Goal: Transaction & Acquisition: Purchase product/service

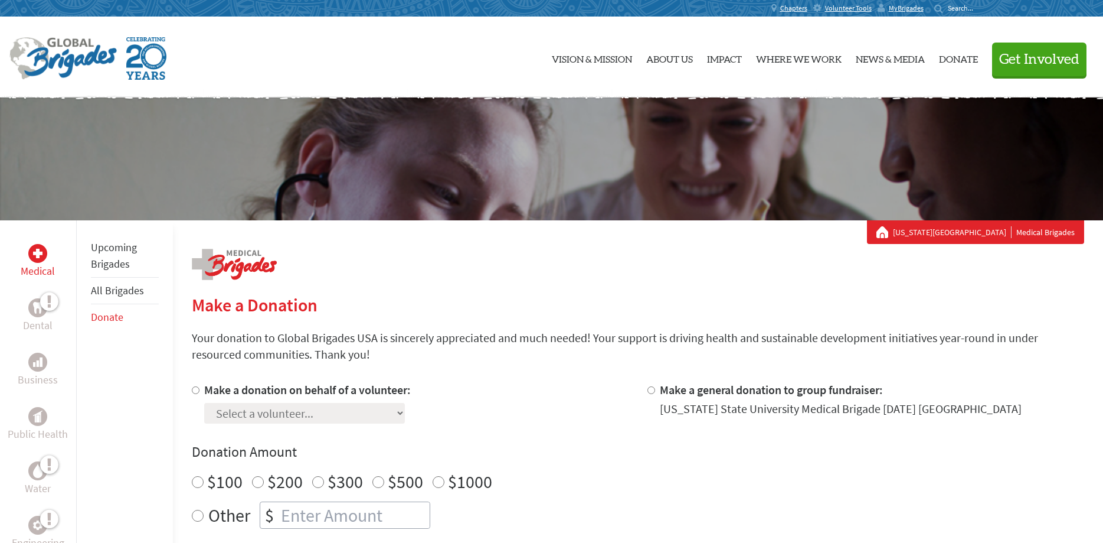
click at [325, 388] on label "Make a donation on behalf of a volunteer:" at bounding box center [307, 389] width 207 height 15
click at [200, 388] on input "Make a donation on behalf of a volunteer:" at bounding box center [196, 390] width 8 height 8
radio input "true"
click at [204, 403] on select "Select a volunteer... [PERSON_NAME] [PERSON_NAME] [PERSON_NAME] [PERSON_NAME] […" at bounding box center [304, 413] width 201 height 21
select select "214D9C0D-36AD-11F0-B8AC-42010A400003"
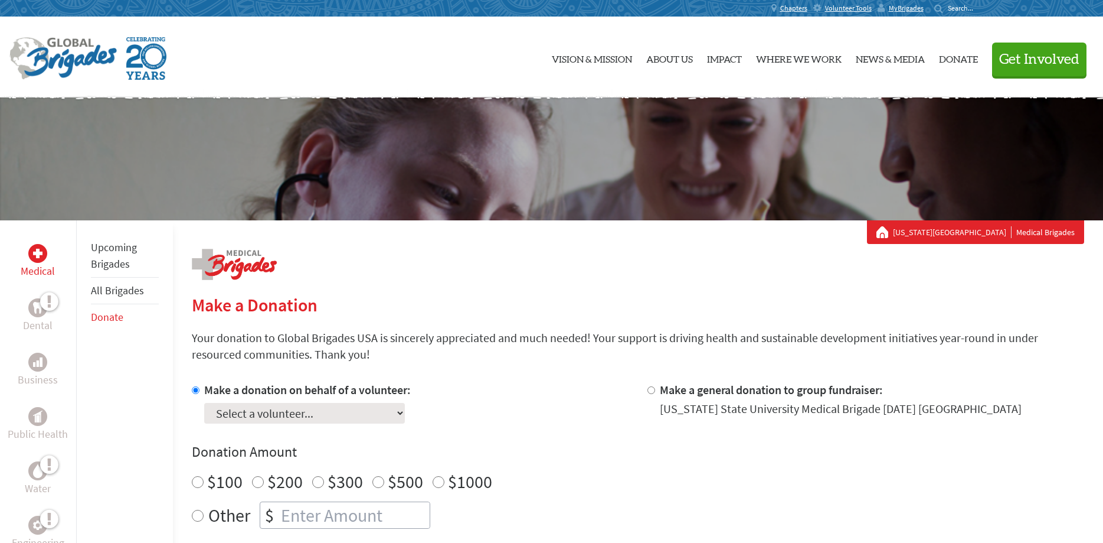
click option "[PERSON_NAME]" at bounding box center [0, 0] width 0 height 0
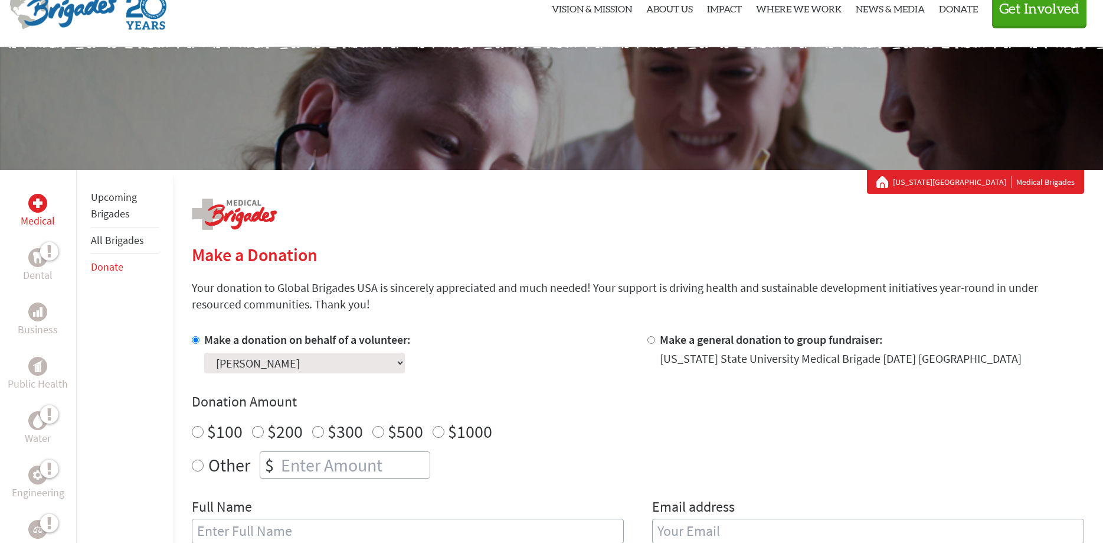
scroll to position [181, 0]
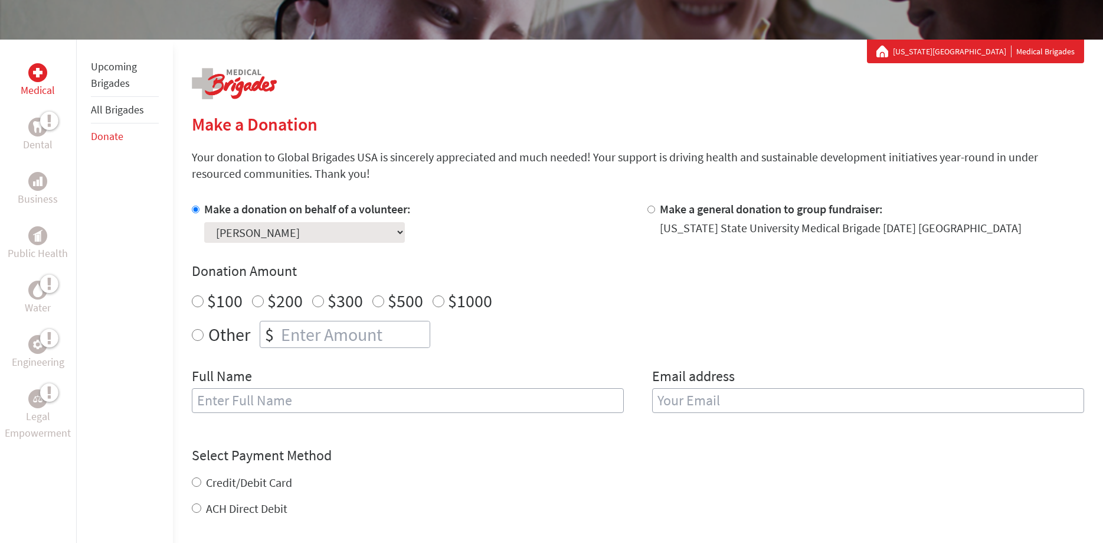
click at [378, 302] on input "$500" at bounding box center [378, 301] width 12 height 12
radio input "true"
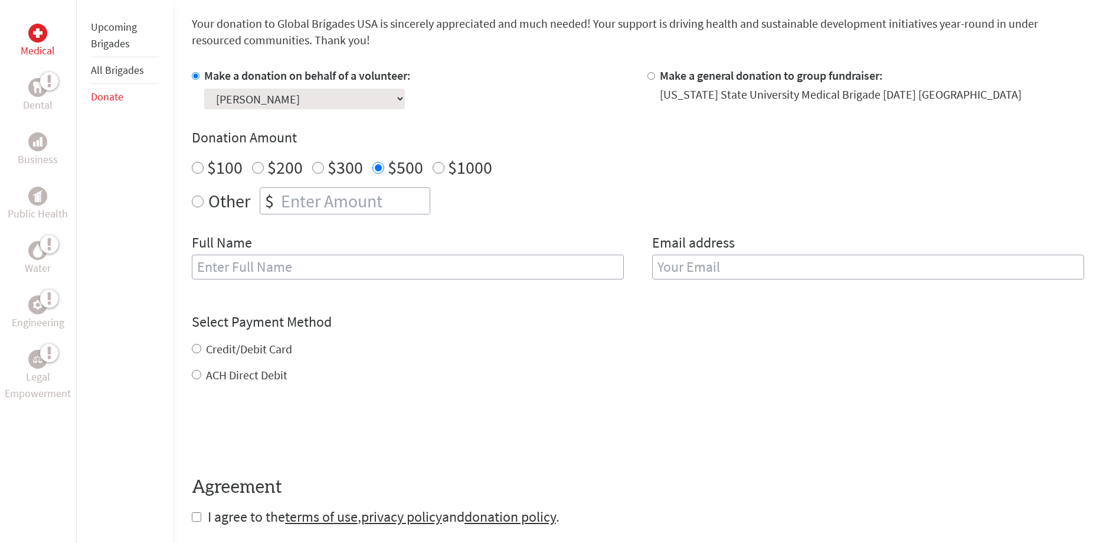
scroll to position [361, 0]
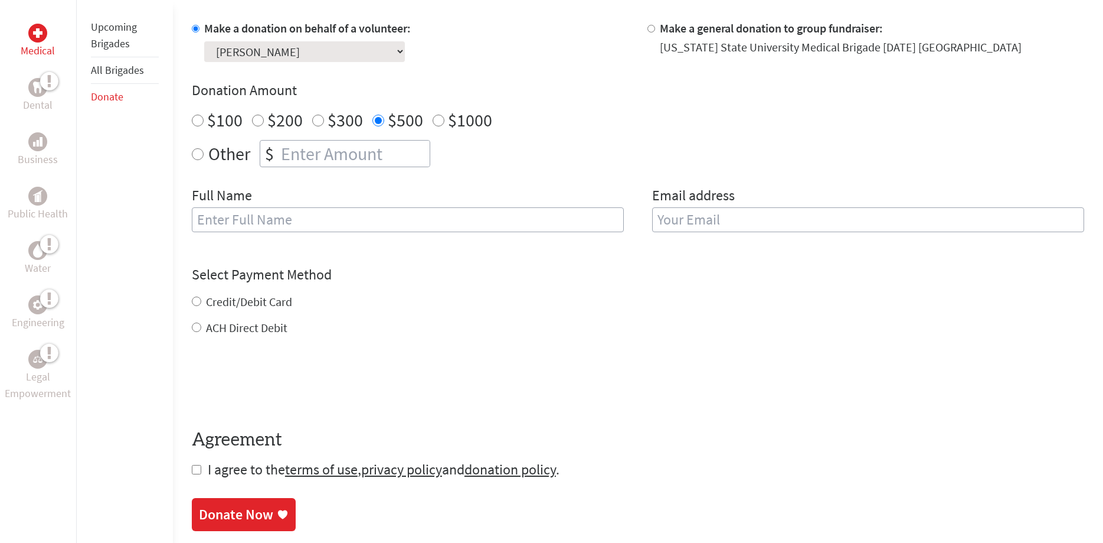
click at [361, 219] on input "text" at bounding box center [408, 219] width 432 height 25
type input "Shonnard's Inc"
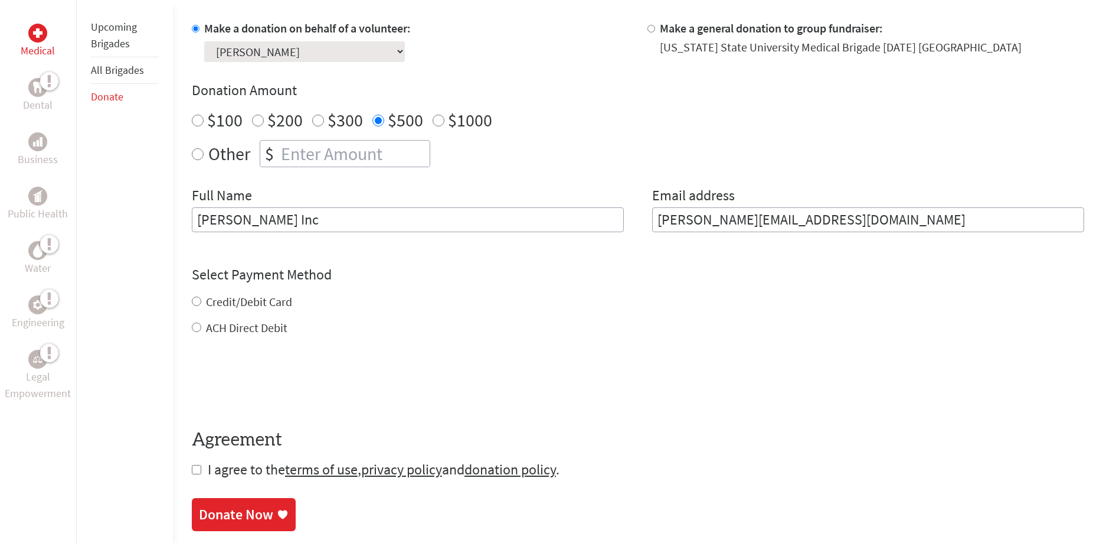
type input "heidi@shonnards.com"
click at [198, 305] on div "Credit/Debit Card ACH Direct Debit" at bounding box center [638, 314] width 893 height 43
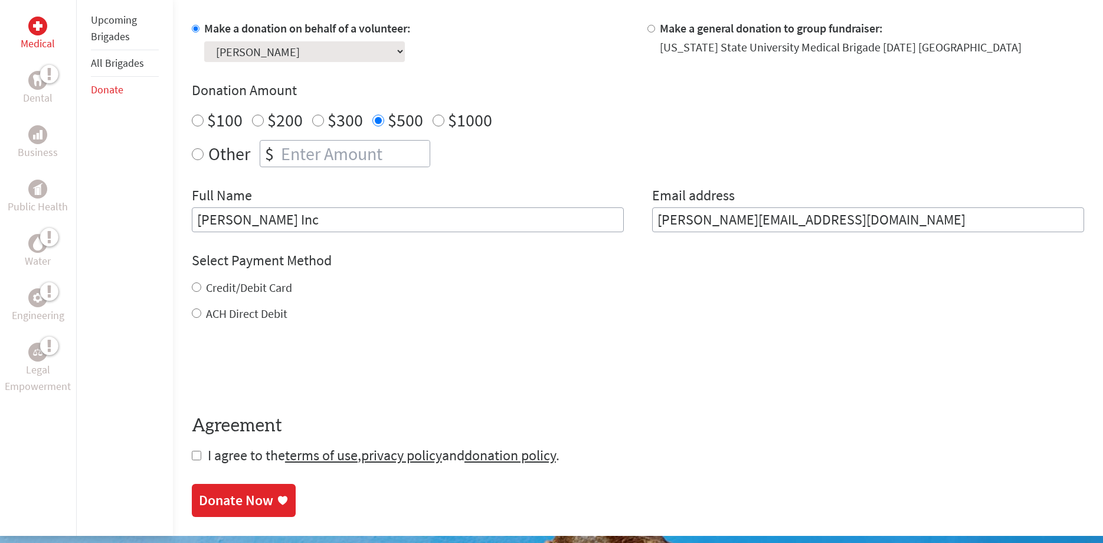
click at [196, 290] on input "Credit/Debit Card" at bounding box center [196, 286] width 9 height 9
radio input "true"
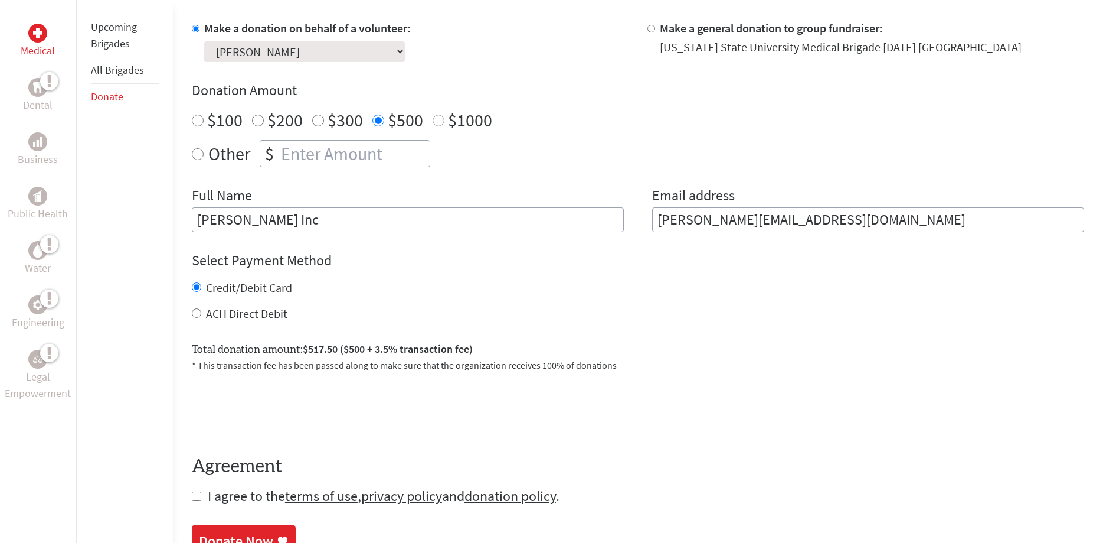
click at [195, 496] on input "checkbox" at bounding box center [196, 495] width 9 height 9
checkbox input "true"
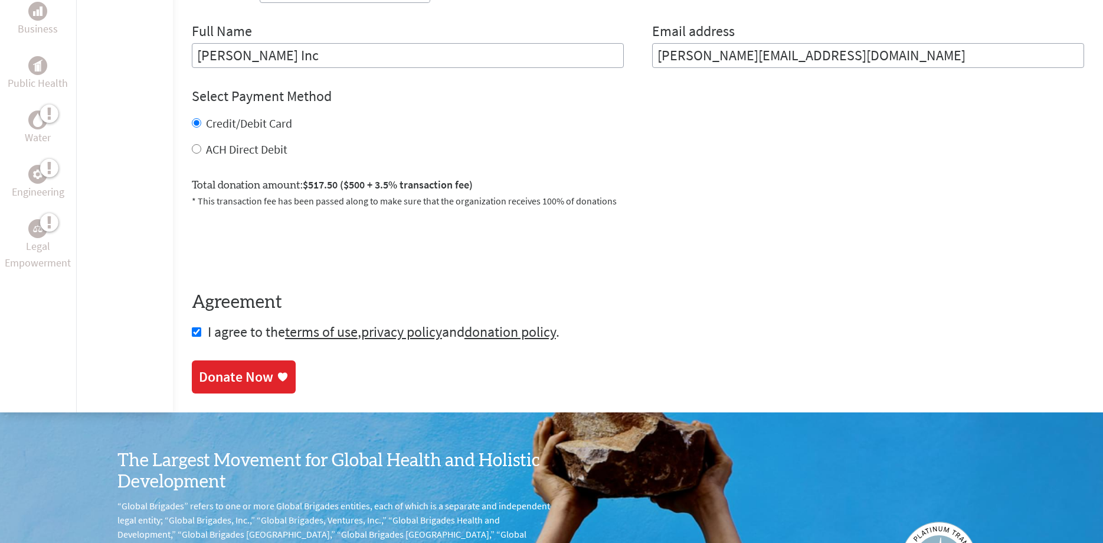
scroll to position [542, 0]
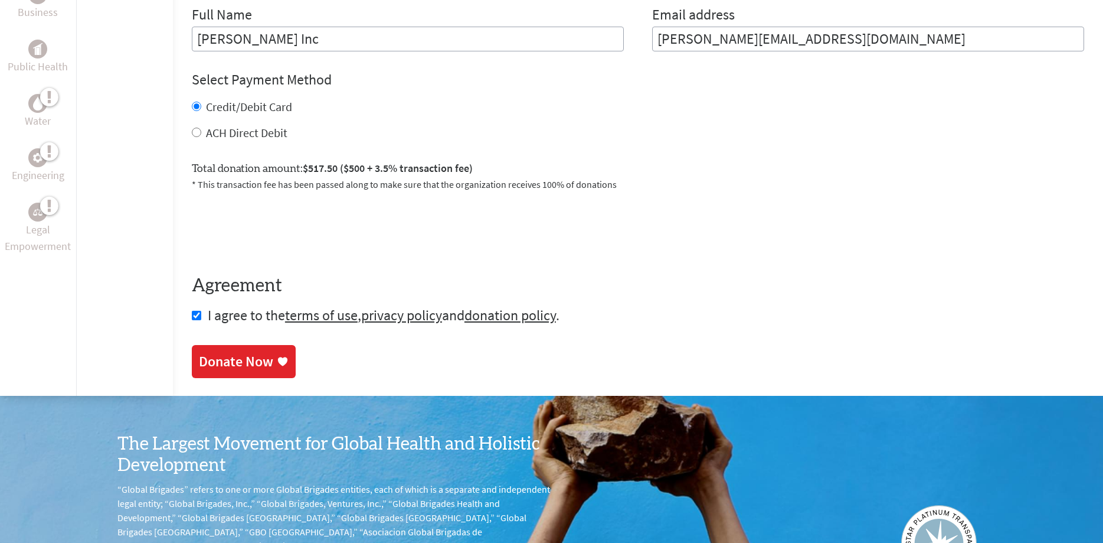
click at [257, 360] on div "Donate Now" at bounding box center [236, 361] width 74 height 19
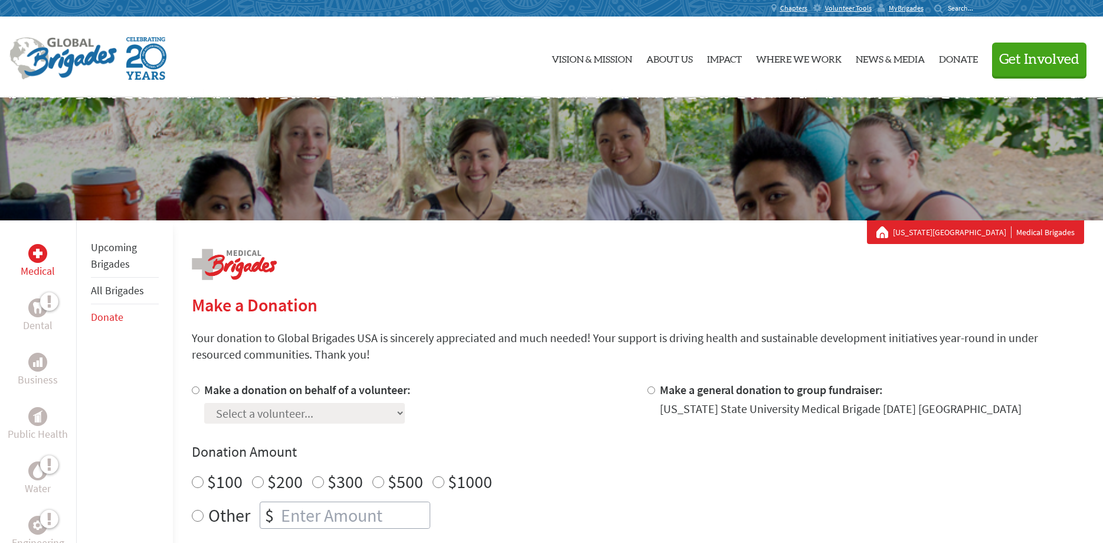
click at [195, 390] on input "Make a donation on behalf of a volunteer:" at bounding box center [196, 390] width 8 height 8
radio input "true"
click at [204, 403] on select "Select a volunteer... [PERSON_NAME] [PERSON_NAME] [PERSON_NAME] [PERSON_NAME] […" at bounding box center [304, 413] width 201 height 21
select select "214D9C0D-36AD-11F0-B8AC-42010A400003"
click option "[PERSON_NAME]" at bounding box center [0, 0] width 0 height 0
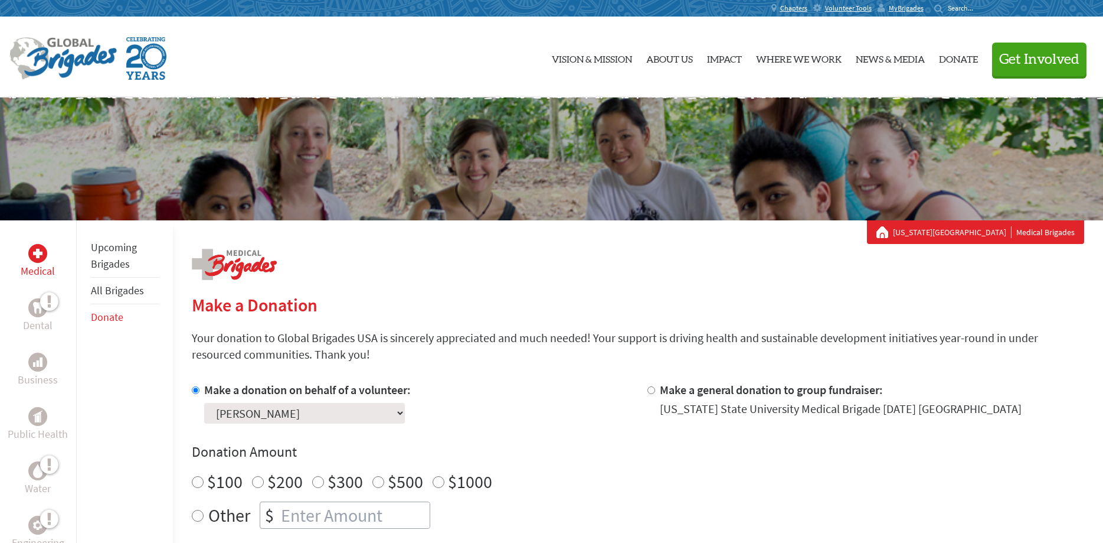
click at [317, 481] on input "$300" at bounding box center [318, 482] width 12 height 12
radio input "true"
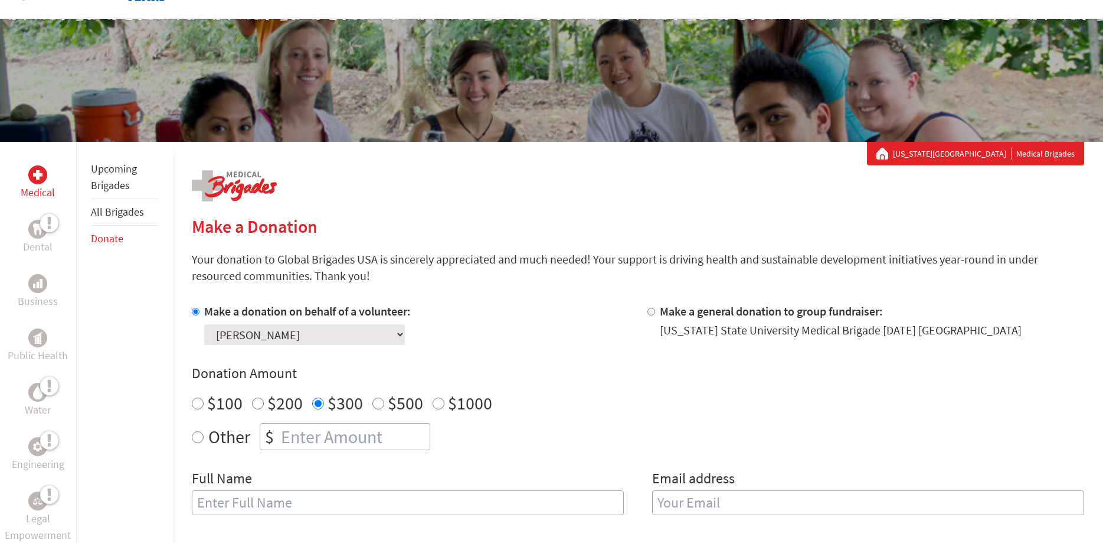
scroll to position [241, 0]
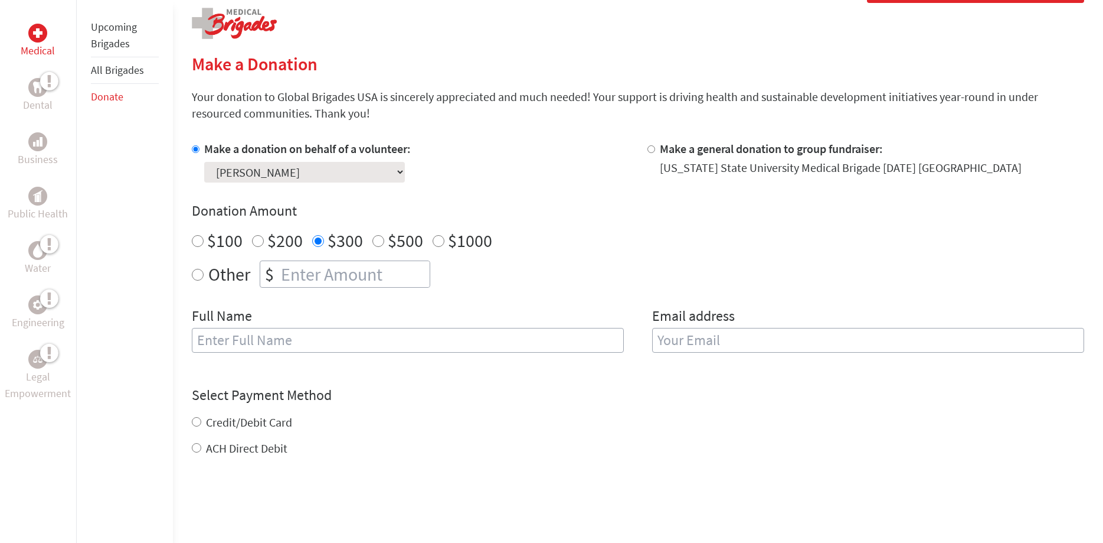
click at [365, 342] on input "text" at bounding box center [408, 340] width 432 height 25
type input "[PERSON_NAME]"
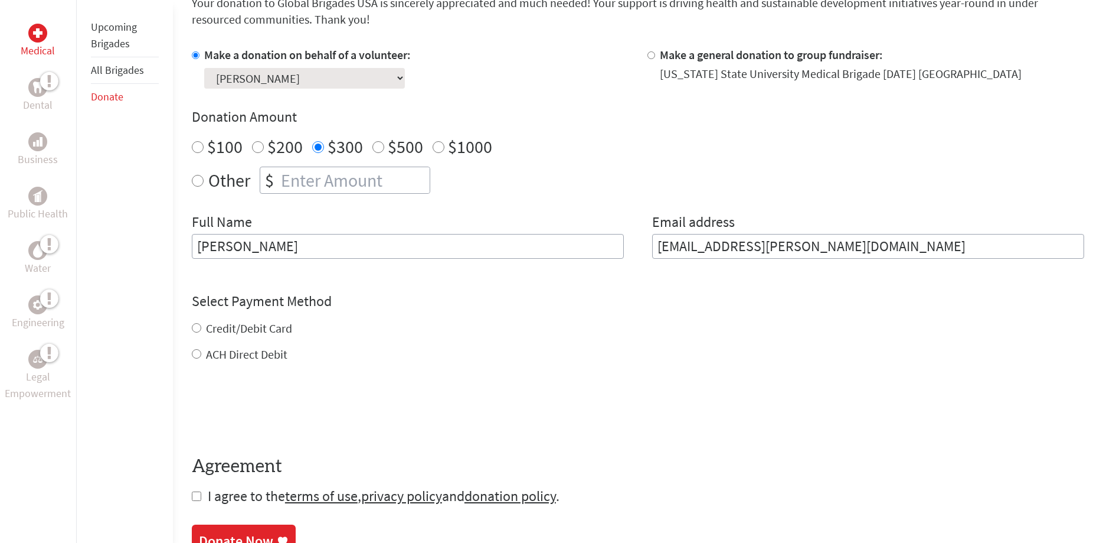
scroll to position [361, 0]
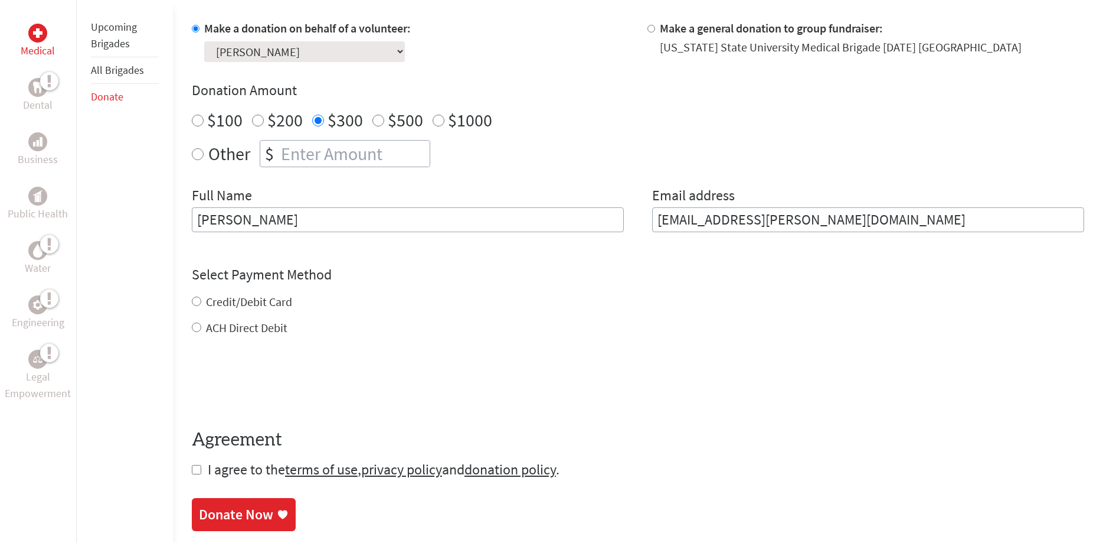
type input "[EMAIL_ADDRESS][PERSON_NAME][DOMAIN_NAME]"
click at [197, 331] on form "Make a donation on behalf of a volunteer: Select a volunteer... [PERSON_NAME] […" at bounding box center [638, 249] width 893 height 459
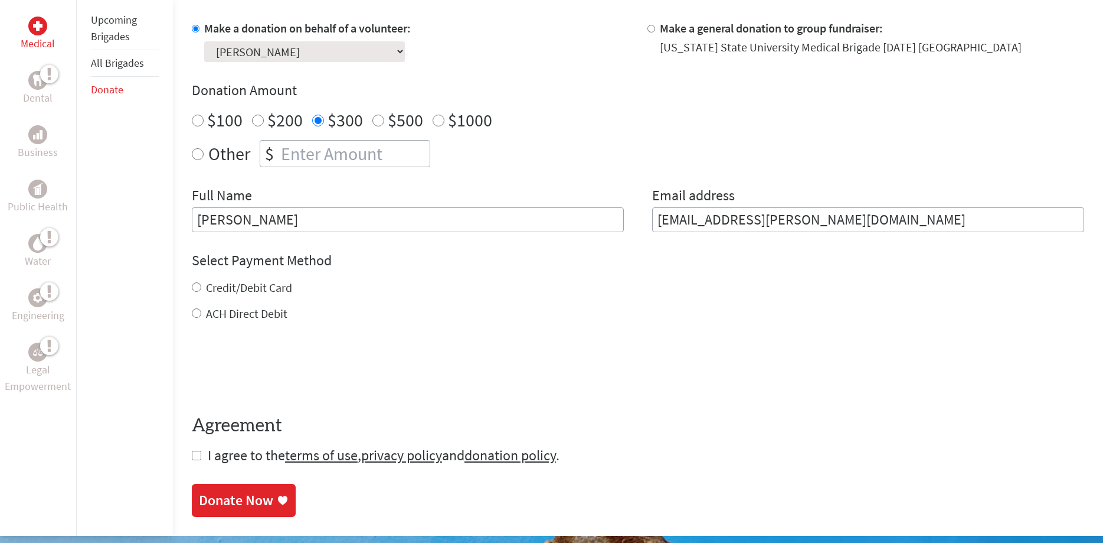
click at [196, 315] on input "ACH Direct Debit" at bounding box center [196, 312] width 9 height 9
radio input "true"
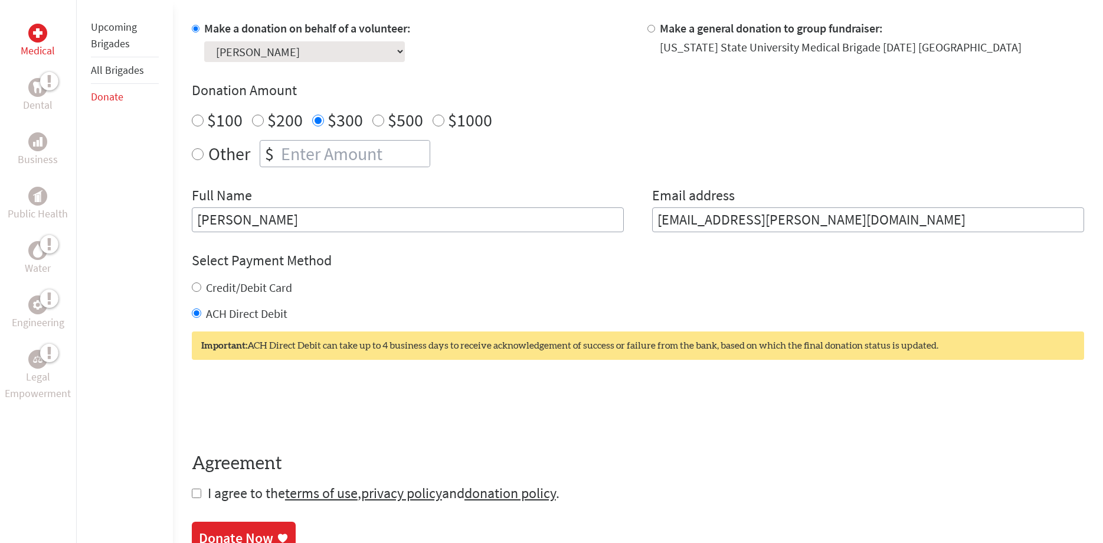
click at [201, 288] on div "Credit/Debit Card" at bounding box center [638, 287] width 893 height 17
click at [194, 286] on input "Credit/Debit Card" at bounding box center [196, 286] width 9 height 9
radio input "true"
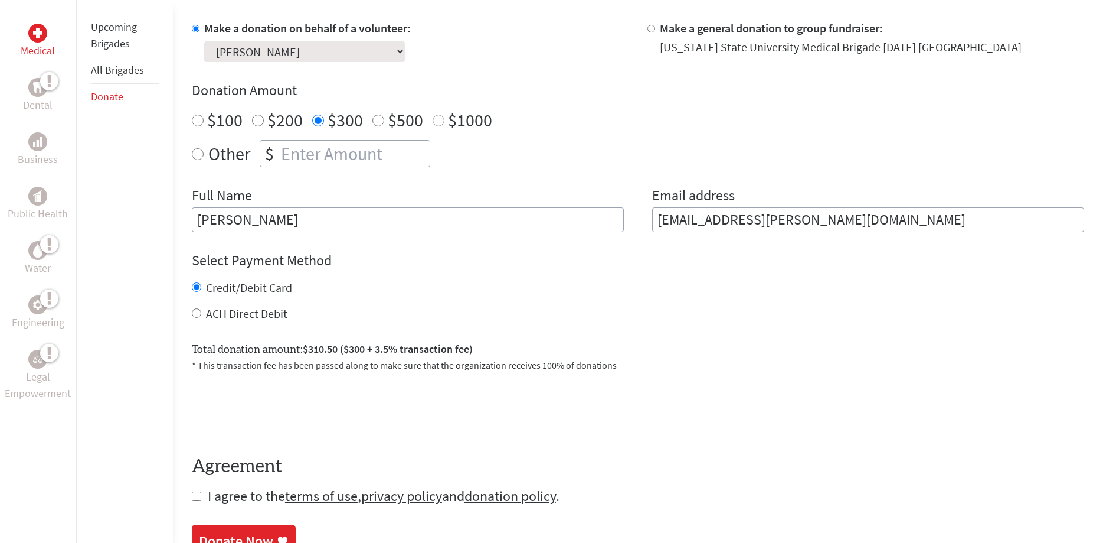
click at [198, 495] on input "checkbox" at bounding box center [196, 495] width 9 height 9
checkbox input "true"
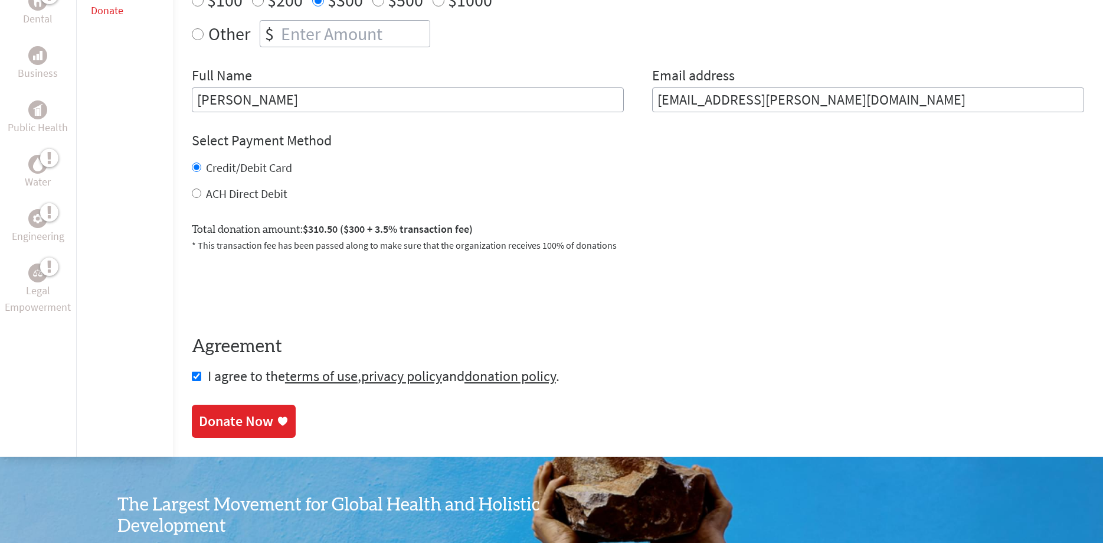
scroll to position [482, 0]
click at [244, 422] on div "Donate Now" at bounding box center [236, 421] width 74 height 19
